Goal: Navigation & Orientation: Find specific page/section

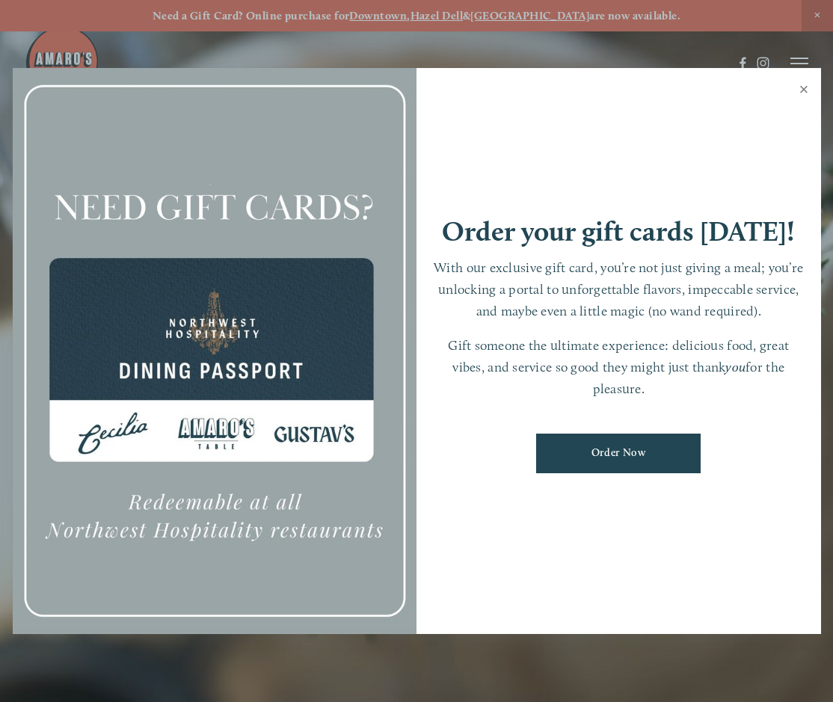
click at [804, 88] on link "Close" at bounding box center [803, 91] width 29 height 42
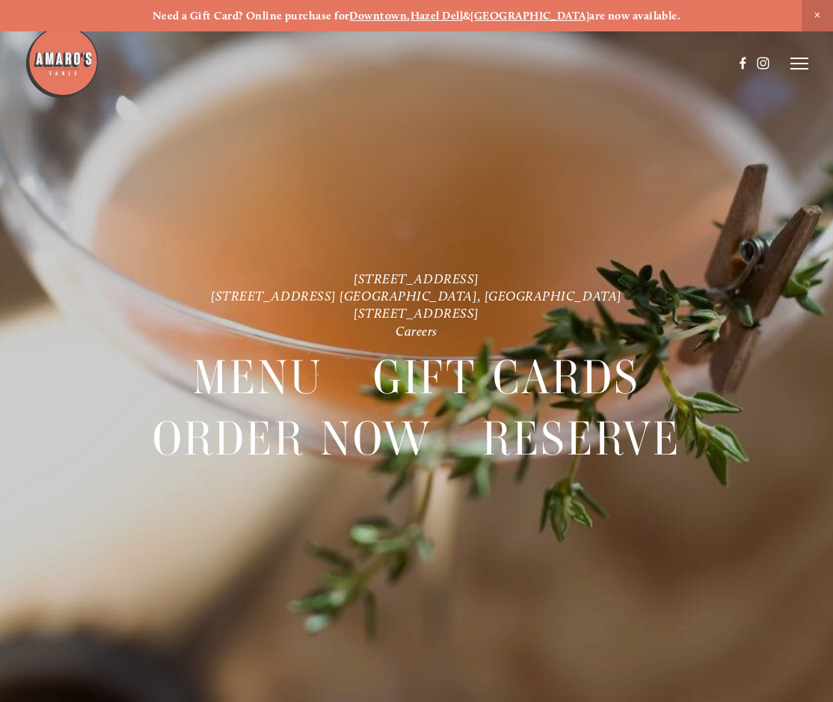
click at [788, 61] on header "Menu Order Now Visit Gallery 0" at bounding box center [416, 63] width 783 height 127
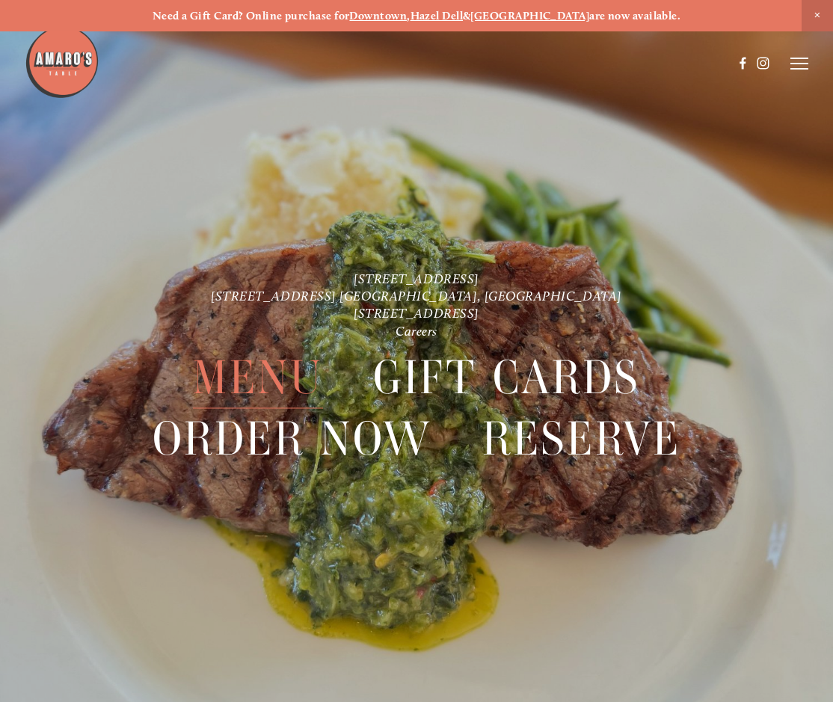
click at [241, 379] on span "Menu" at bounding box center [258, 378] width 131 height 61
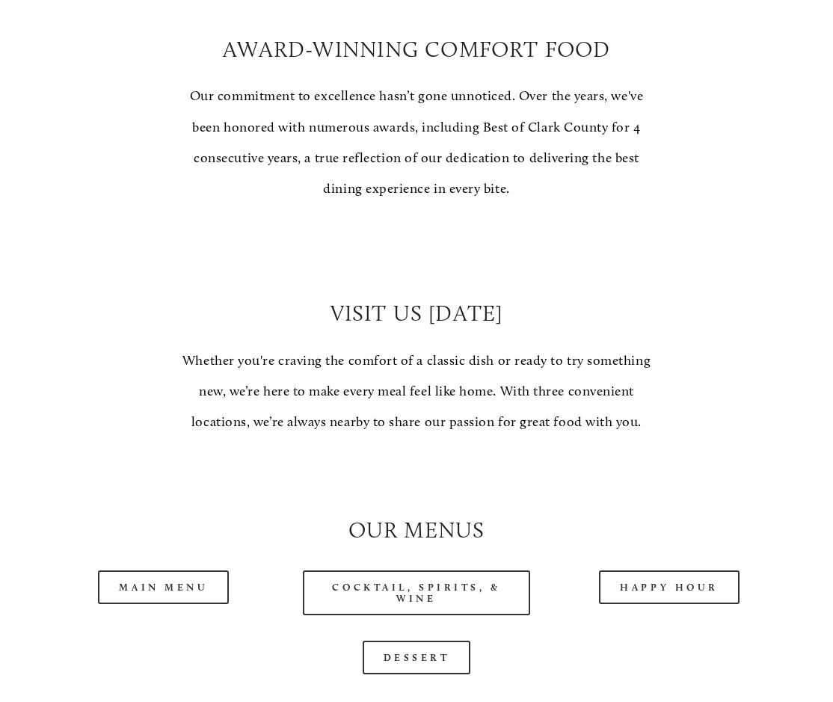
scroll to position [897, 0]
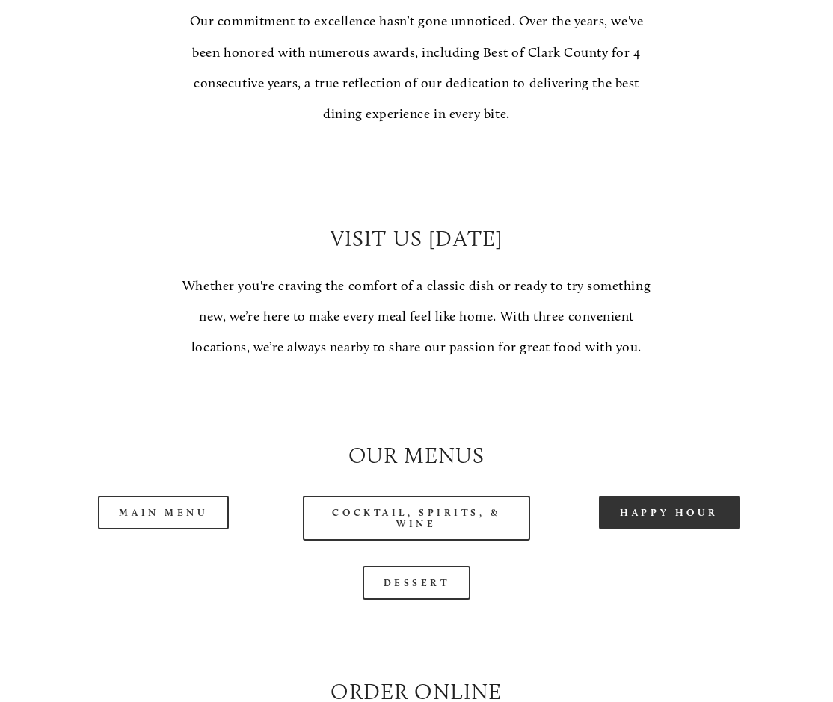
click at [650, 516] on link "Happy Hour" at bounding box center [669, 513] width 141 height 34
